Goal: Task Accomplishment & Management: Use online tool/utility

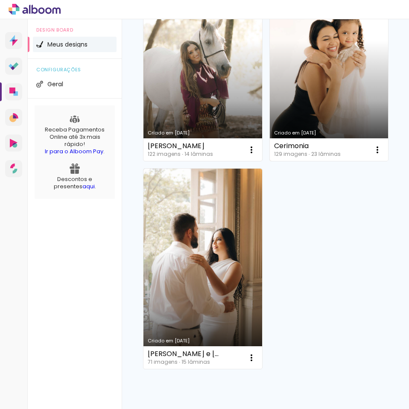
scroll to position [213, 0]
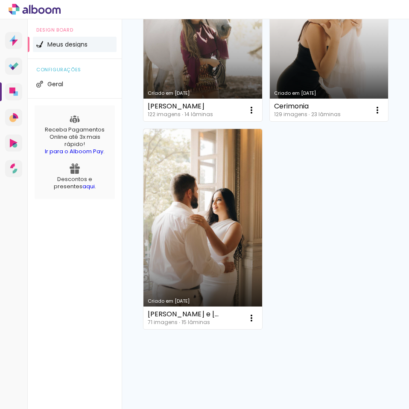
click at [270, 121] on link "Criado em [DATE]" at bounding box center [329, 21] width 119 height 200
